Goal: Task Accomplishment & Management: Use online tool/utility

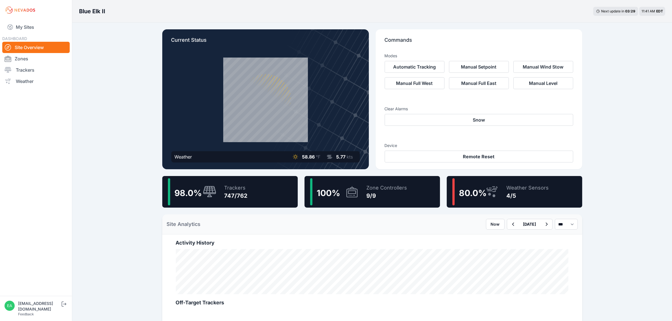
click at [35, 35] on div "DASHBOARD Site Overview Zones Trackers Weather" at bounding box center [35, 61] width 67 height 52
click at [35, 30] on link "My Sites" at bounding box center [35, 27] width 67 height 14
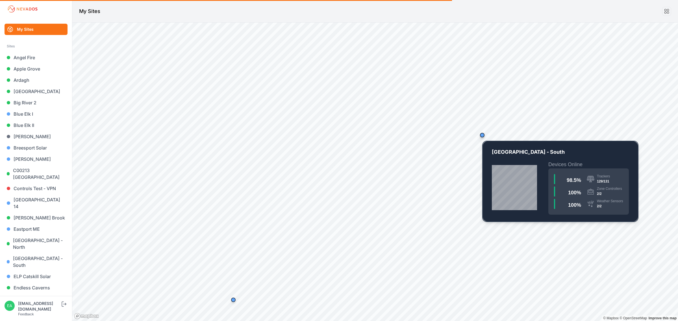
click at [483, 136] on div "Map marker" at bounding box center [482, 135] width 5 height 5
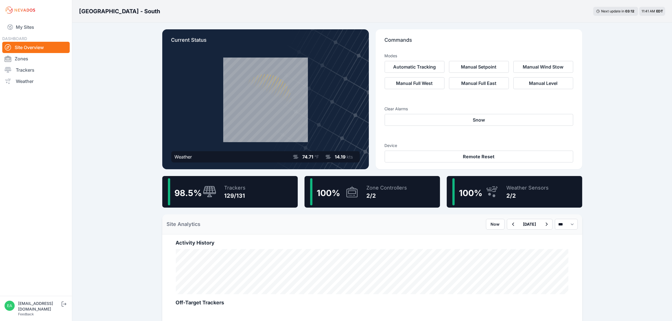
click at [247, 190] on div "98.5 % Trackers 129/131" at bounding box center [230, 192] width 136 height 32
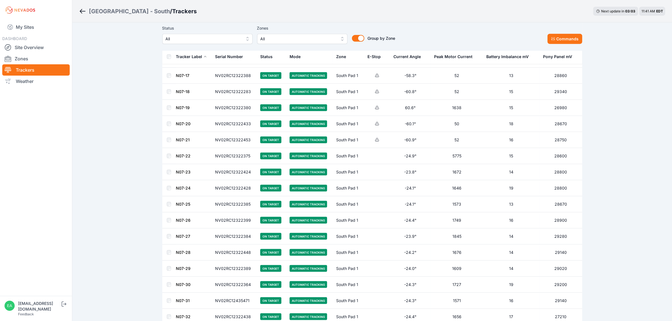
scroll to position [709, 0]
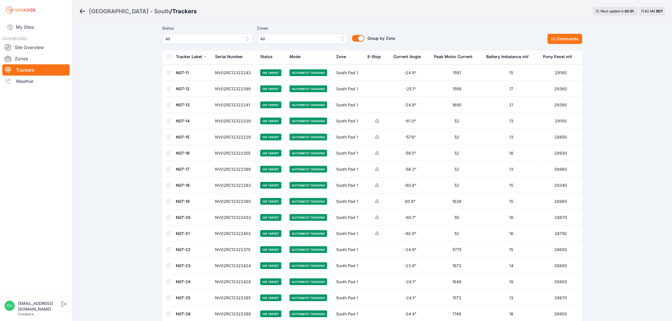
drag, startPoint x: 84, startPoint y: 12, endPoint x: 89, endPoint y: 14, distance: 5.6
click at [84, 12] on icon "Breadcrumb" at bounding box center [82, 11] width 7 height 7
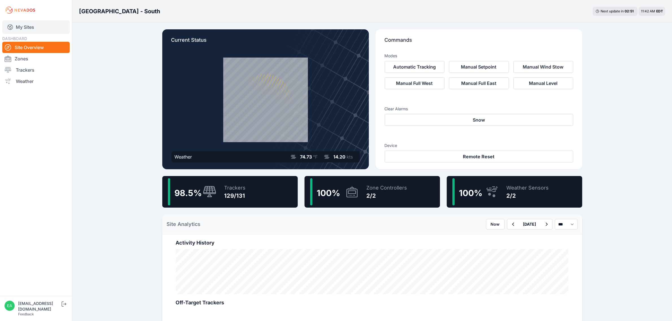
click at [41, 25] on link "My Sites" at bounding box center [35, 27] width 67 height 14
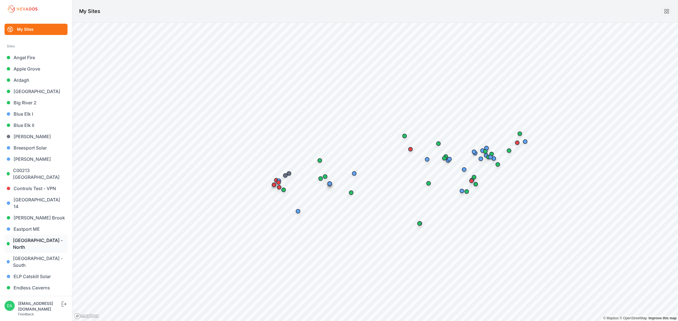
click at [29, 235] on link "[GEOGRAPHIC_DATA] - North" at bounding box center [36, 244] width 63 height 18
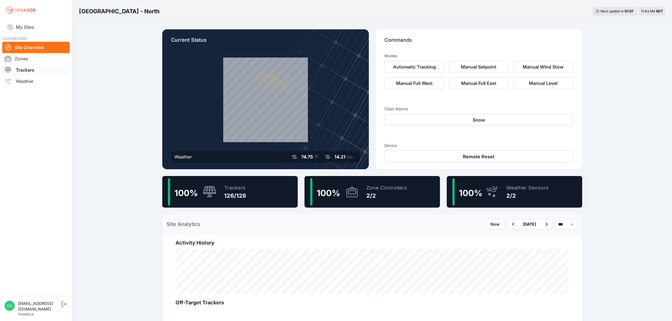
click at [17, 72] on link "Trackers" at bounding box center [35, 69] width 67 height 11
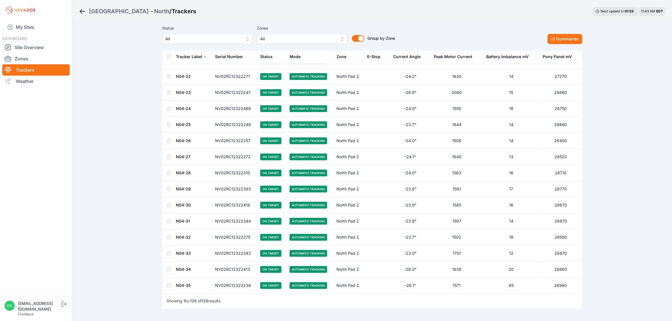
scroll to position [1864, 0]
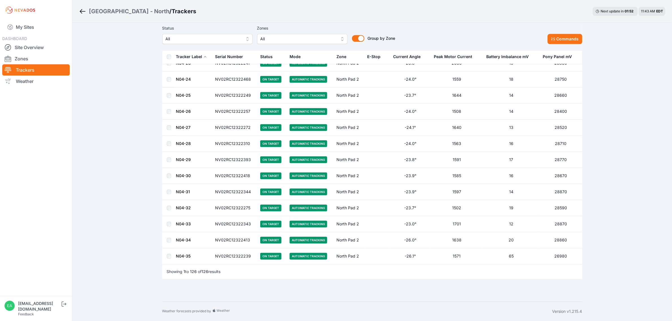
click at [369, 54] on div "E-Stop" at bounding box center [373, 57] width 13 height 6
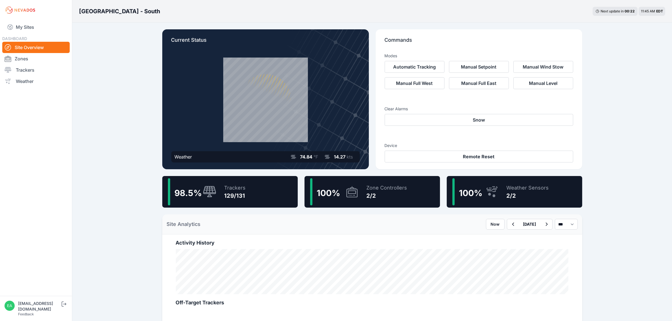
click at [241, 198] on div "129/131" at bounding box center [234, 196] width 21 height 8
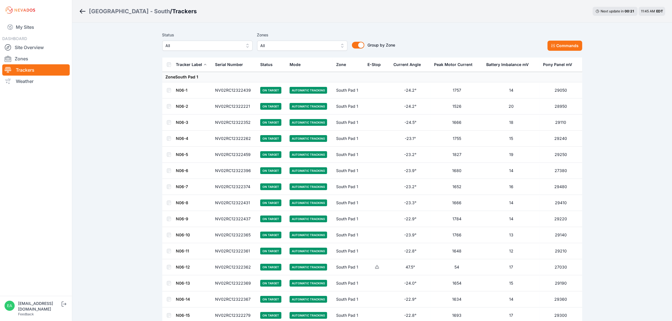
click at [373, 64] on div "E-Stop" at bounding box center [374, 65] width 13 height 6
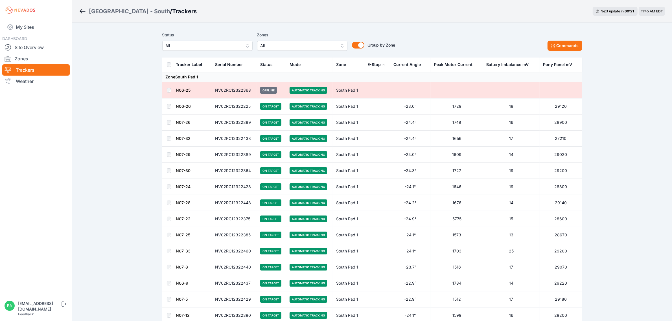
click at [373, 64] on div "E-Stop" at bounding box center [374, 65] width 13 height 6
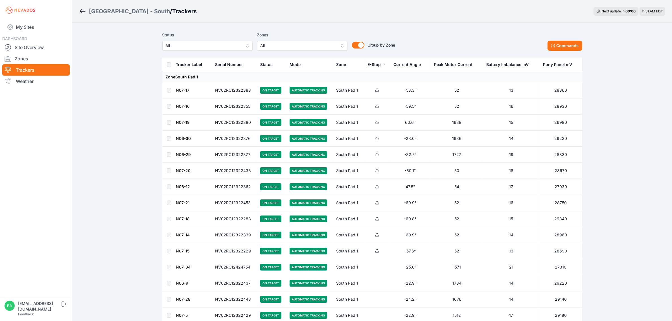
click at [191, 67] on div "Tracker Label" at bounding box center [189, 65] width 26 height 6
click at [259, 67] on th "Status" at bounding box center [271, 65] width 29 height 14
click at [263, 62] on div "Status" at bounding box center [266, 65] width 12 height 6
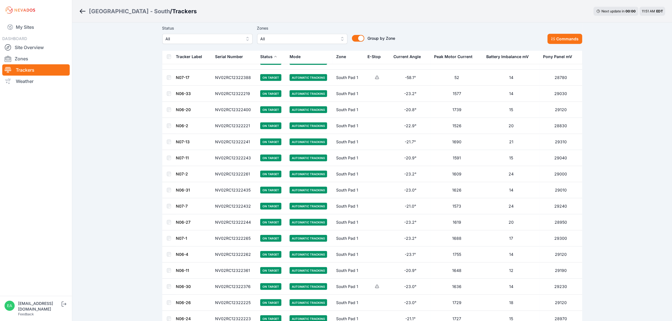
scroll to position [953, 0]
